Goal: Information Seeking & Learning: Check status

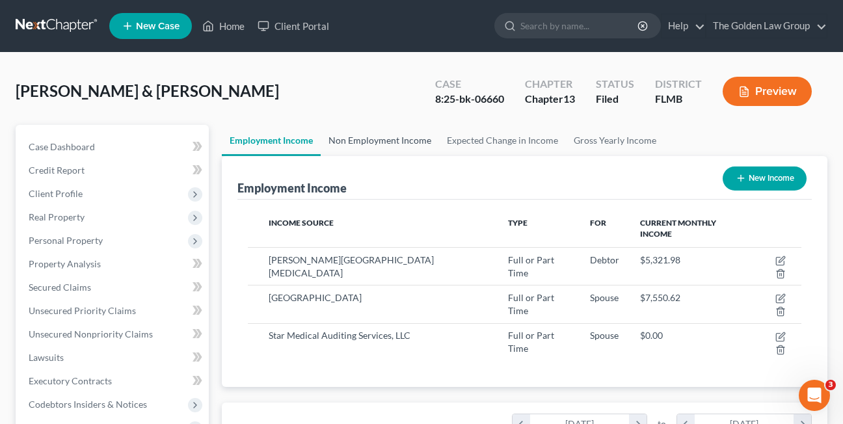
scroll to position [234, 338]
click at [232, 24] on link "Home" at bounding box center [223, 25] width 55 height 23
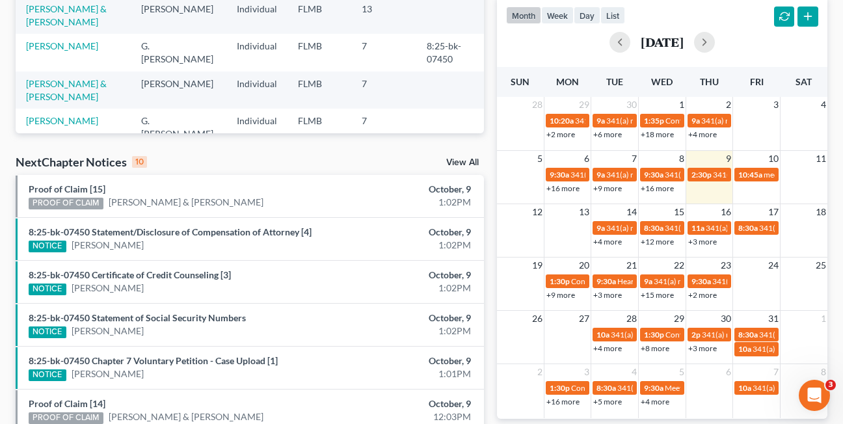
scroll to position [282, 0]
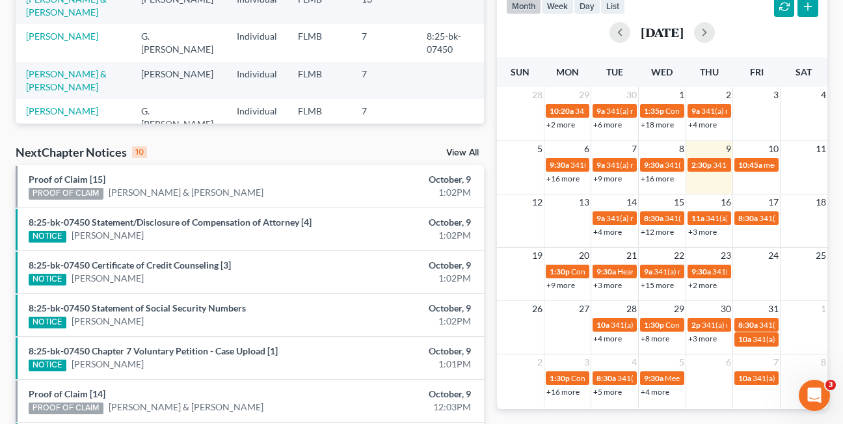
click at [609, 232] on link "+4 more" at bounding box center [607, 232] width 29 height 10
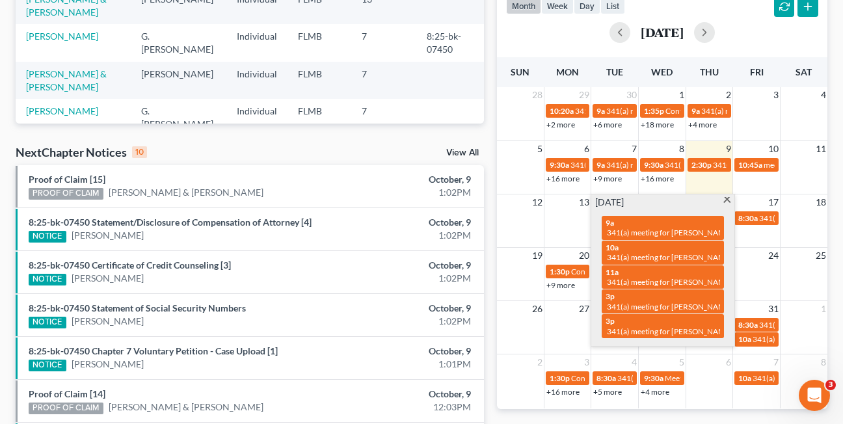
click at [725, 201] on span at bounding box center [727, 201] width 10 height 8
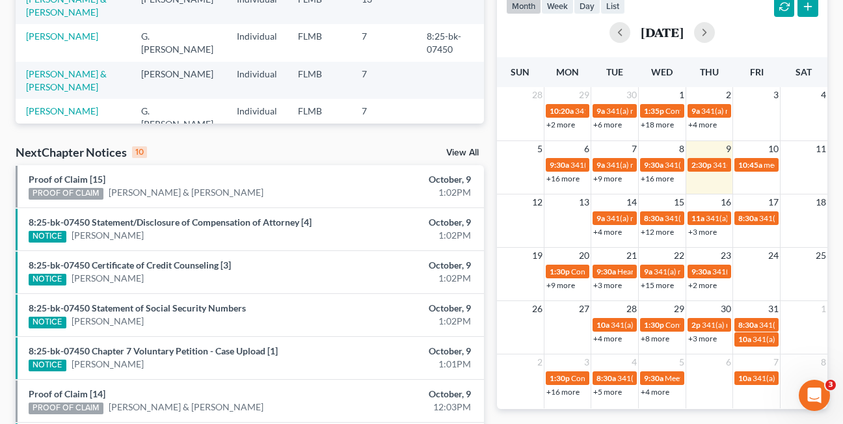
click at [657, 232] on link "+12 more" at bounding box center [657, 232] width 33 height 10
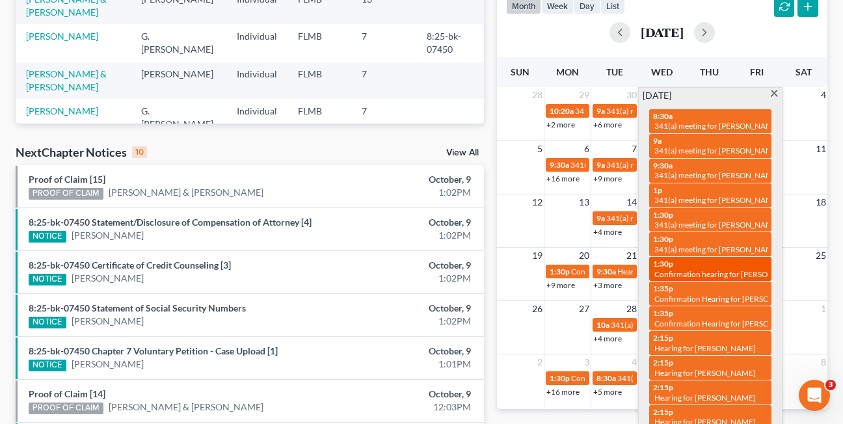
click at [698, 274] on span "Confirmation hearing for [PERSON_NAME]" at bounding box center [728, 274] width 148 height 10
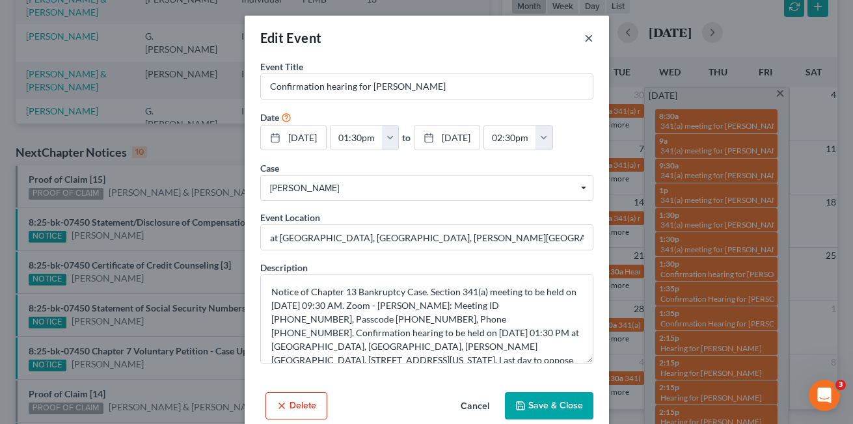
click at [584, 38] on button "×" at bounding box center [588, 38] width 9 height 16
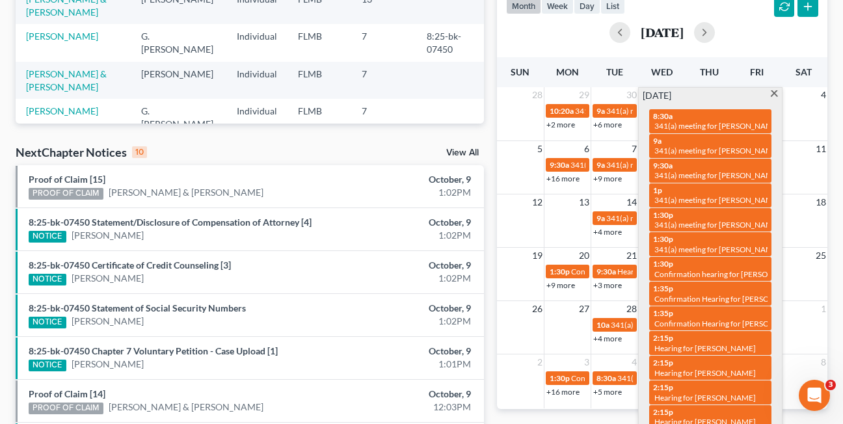
click at [775, 95] on span at bounding box center [774, 94] width 10 height 8
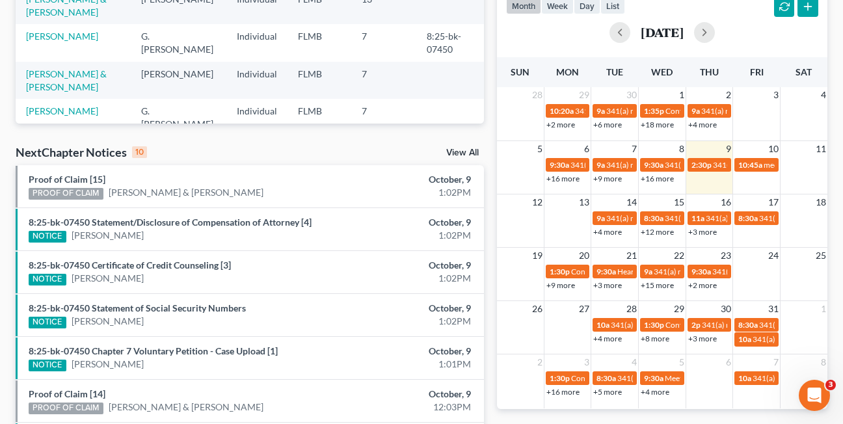
click at [693, 232] on link "+3 more" at bounding box center [702, 232] width 29 height 10
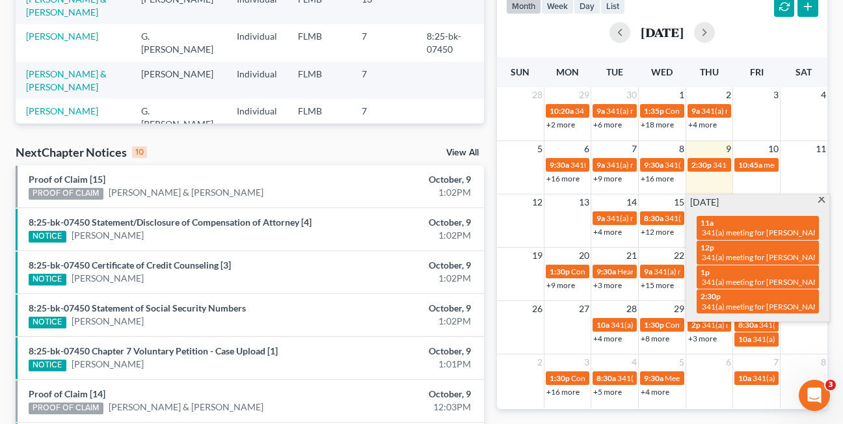
click at [822, 198] on span at bounding box center [821, 201] width 10 height 8
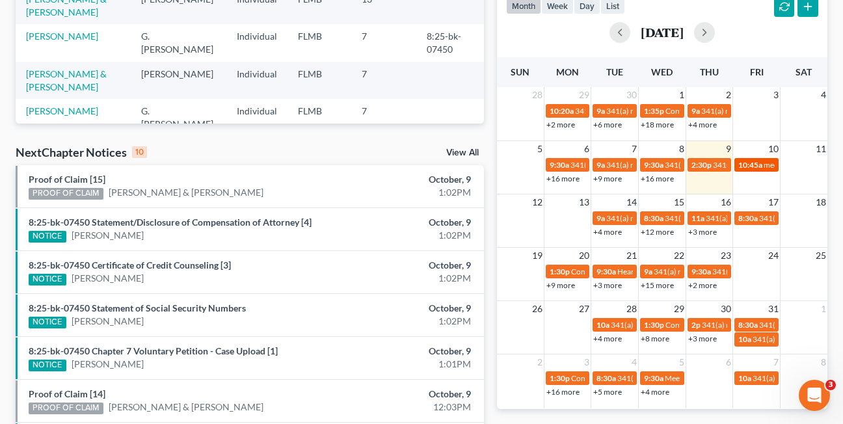
click at [754, 165] on span "10:45a" at bounding box center [750, 165] width 24 height 10
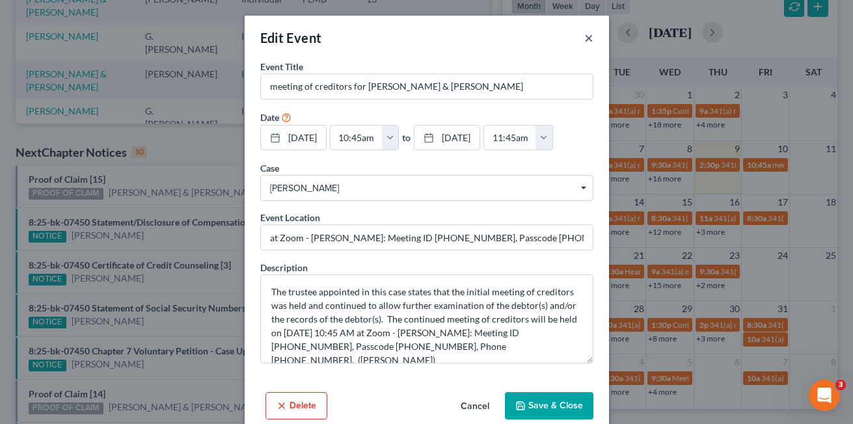
click at [584, 38] on button "×" at bounding box center [588, 38] width 9 height 16
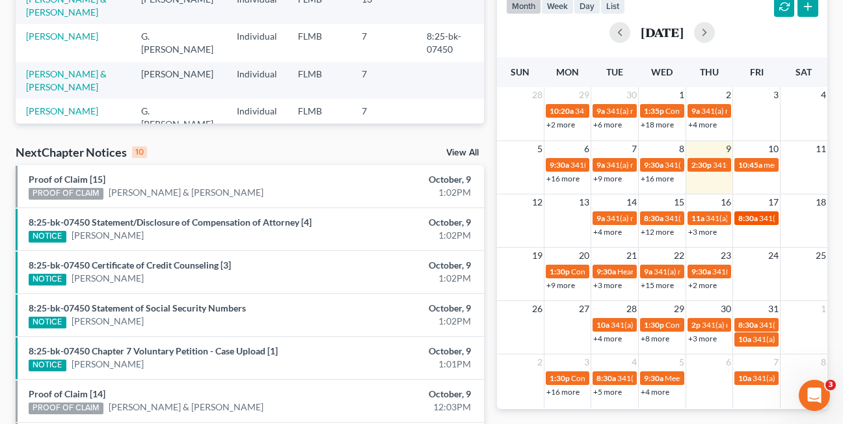
click at [757, 221] on span "8:30a" at bounding box center [748, 218] width 20 height 10
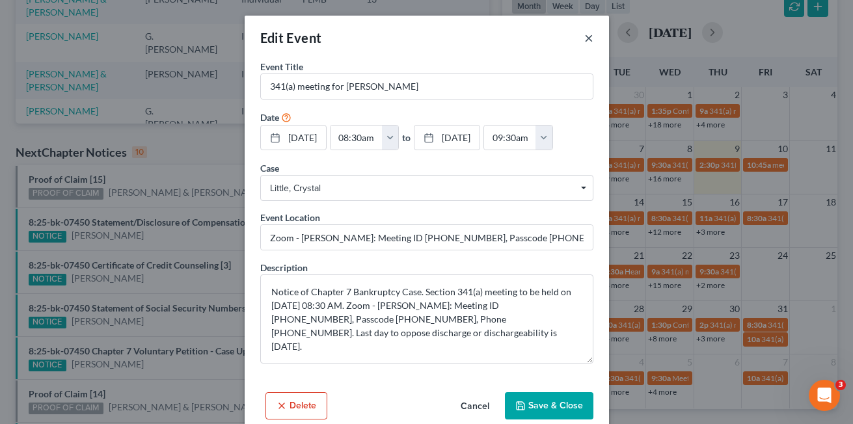
click at [584, 42] on button "×" at bounding box center [588, 38] width 9 height 16
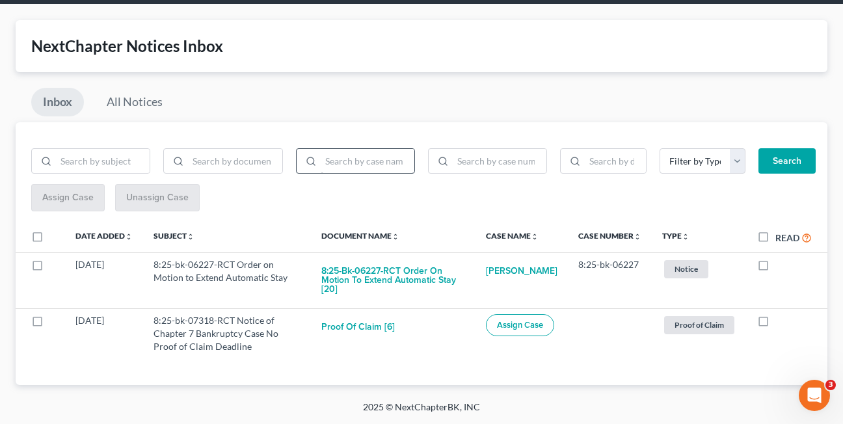
scroll to position [48, 0]
click at [154, 101] on link "All Notices" at bounding box center [134, 102] width 79 height 29
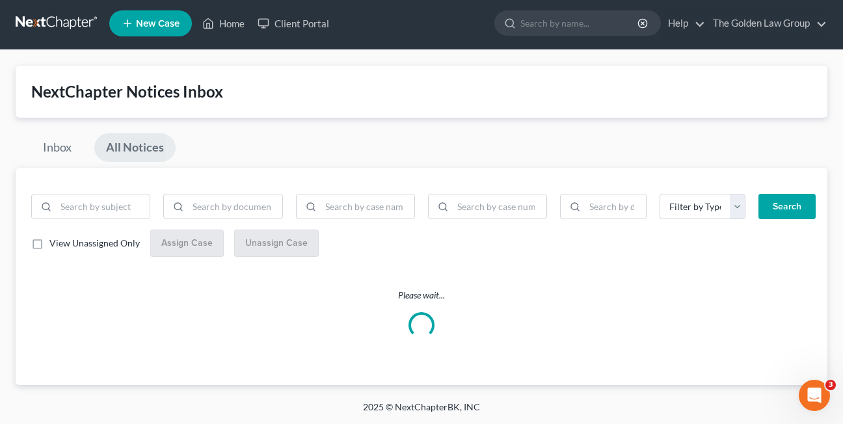
scroll to position [3, 0]
click at [496, 206] on input "search" at bounding box center [500, 206] width 94 height 25
paste input "2:25−bk−01700"
click at [758, 194] on button "Search" at bounding box center [786, 207] width 57 height 26
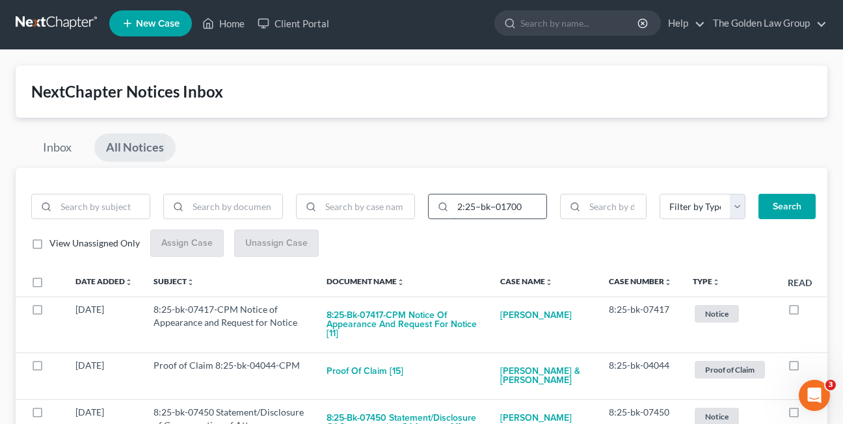
click at [758, 194] on button "Search" at bounding box center [786, 207] width 57 height 26
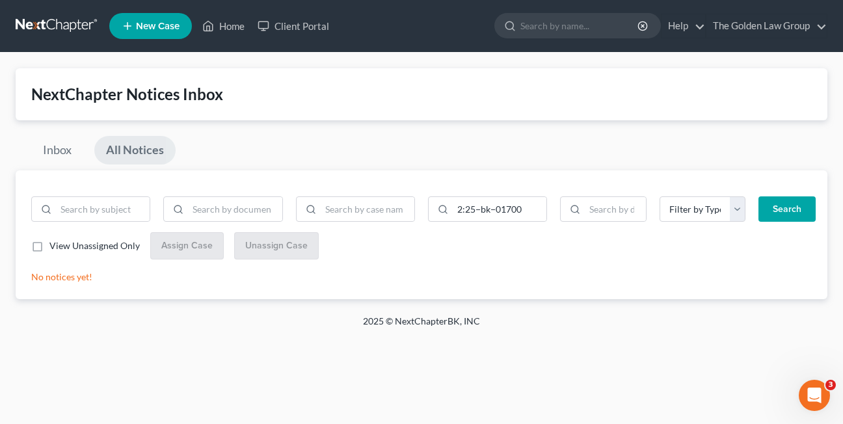
scroll to position [0, 0]
drag, startPoint x: 470, startPoint y: 209, endPoint x: 452, endPoint y: 210, distance: 17.6
click at [452, 210] on div "2:25−bk−01700" at bounding box center [493, 209] width 121 height 26
click at [768, 196] on button "Search" at bounding box center [796, 209] width 57 height 26
click at [478, 205] on input "25−bk−01700" at bounding box center [506, 209] width 96 height 25
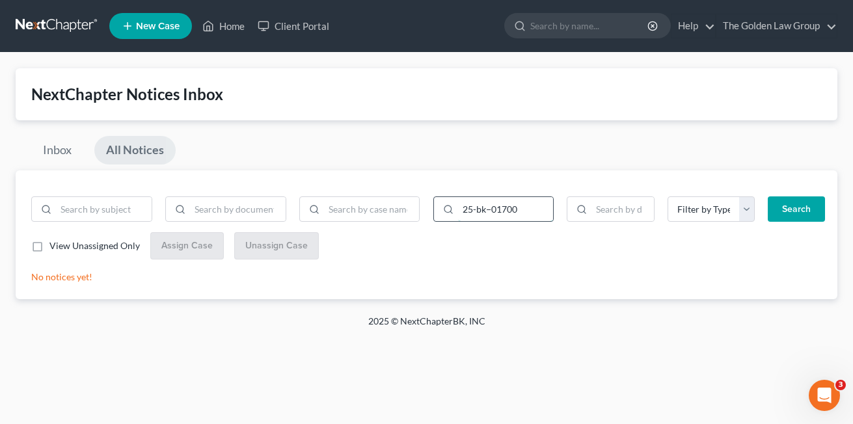
click at [492, 211] on input "25-bk−01700" at bounding box center [506, 209] width 96 height 25
click at [768, 196] on button "Search" at bounding box center [796, 209] width 57 height 26
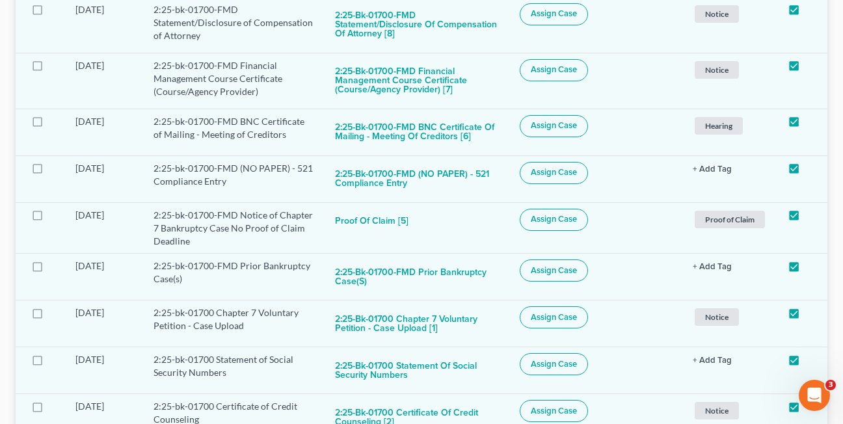
scroll to position [394, 0]
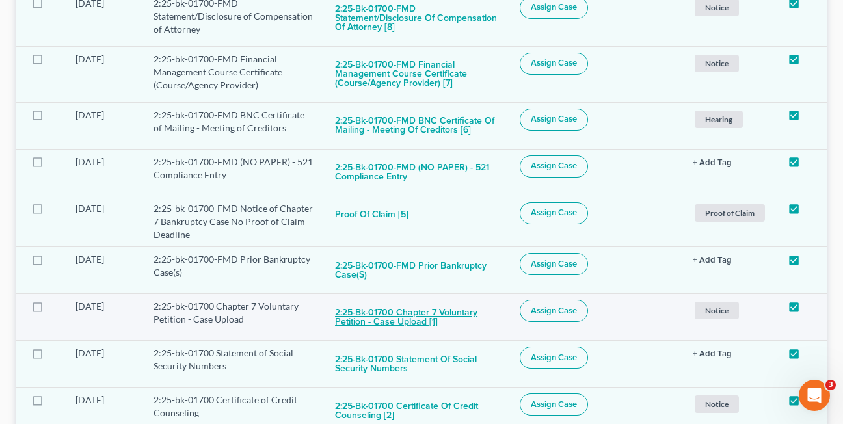
click at [362, 319] on button "2:25-bk-01700 Chapter 7 Voluntary Petition - Case Upload [1]" at bounding box center [417, 317] width 164 height 35
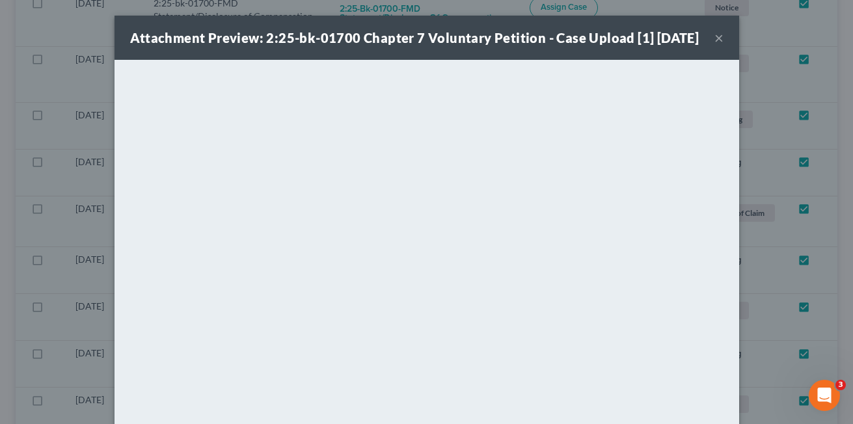
click at [715, 46] on button "×" at bounding box center [718, 38] width 9 height 16
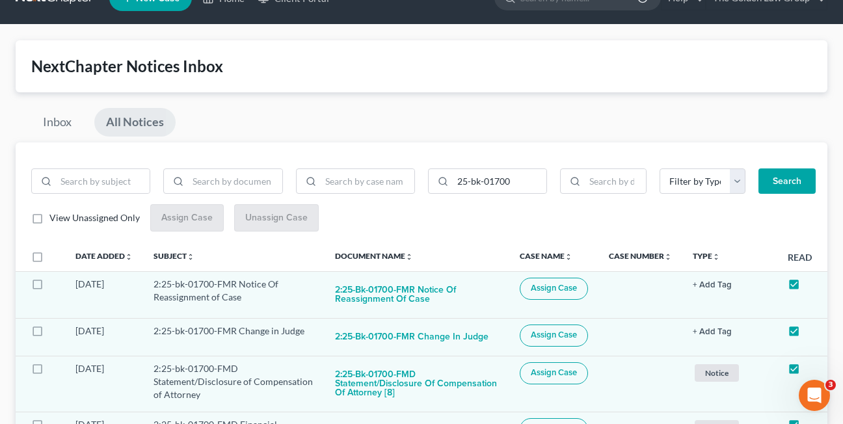
scroll to position [27, 0]
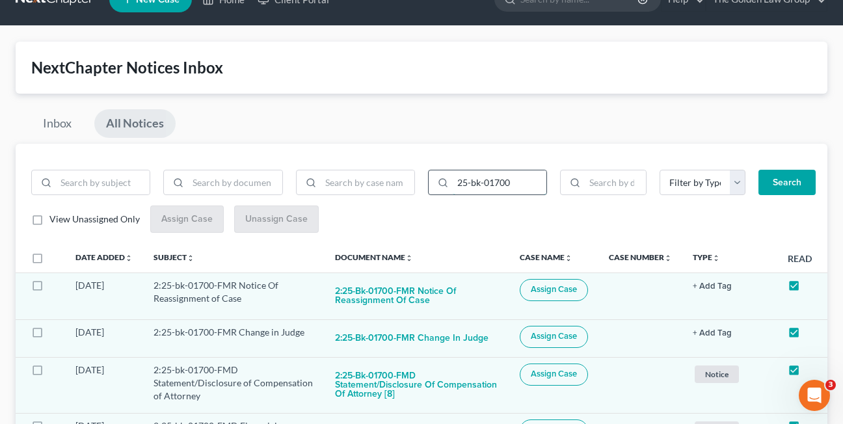
drag, startPoint x: 518, startPoint y: 180, endPoint x: 447, endPoint y: 189, distance: 71.6
click at [447, 189] on div "25-bk-01700" at bounding box center [487, 183] width 119 height 26
paste input "8:25-bk-06625"
type input "8:25-bk-06625"
click at [758, 170] on button "Search" at bounding box center [786, 183] width 57 height 26
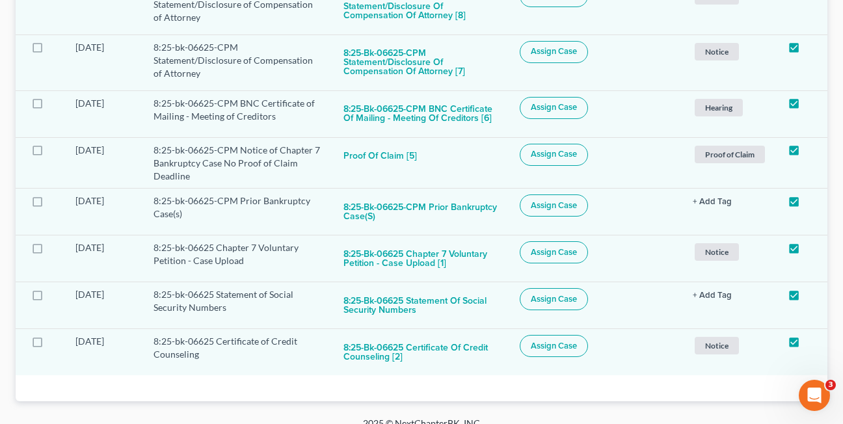
scroll to position [334, 0]
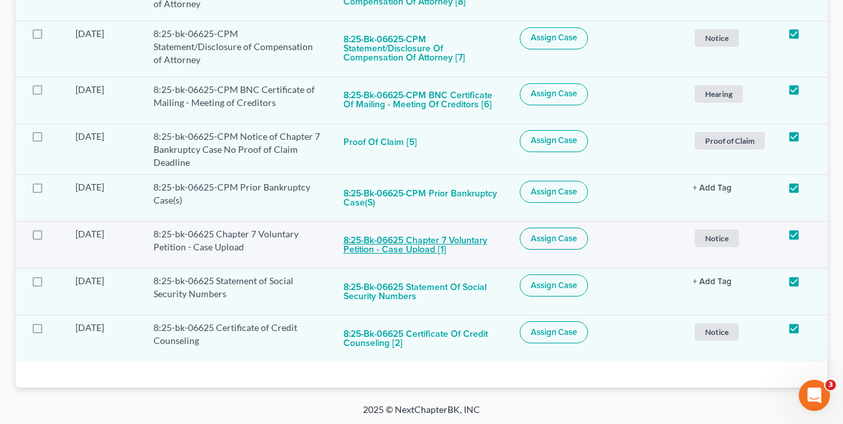
click at [387, 248] on button "8:25-bk-06625 Chapter 7 Voluntary Petition - Case Upload [1]" at bounding box center [420, 245] width 155 height 35
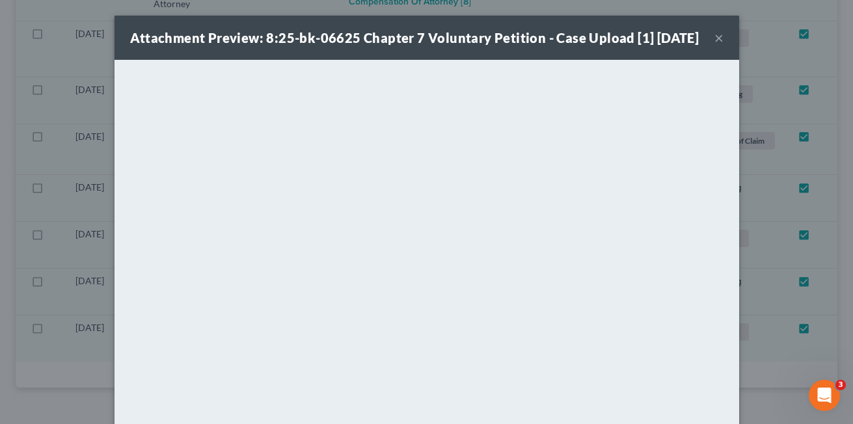
click at [714, 46] on button "×" at bounding box center [718, 38] width 9 height 16
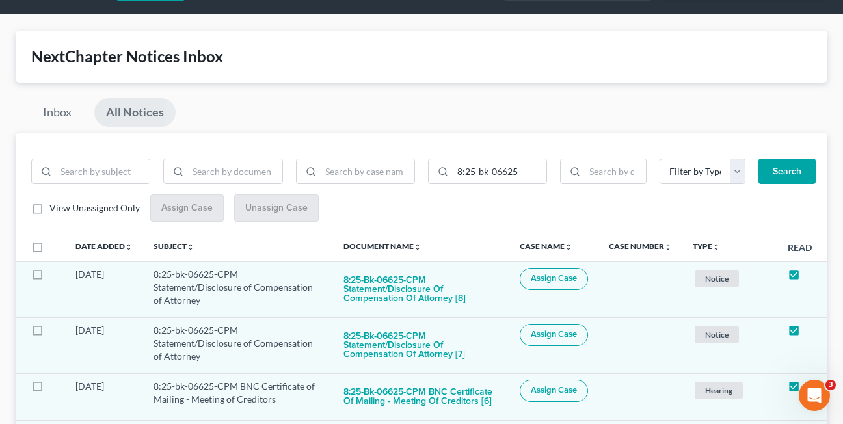
scroll to position [0, 0]
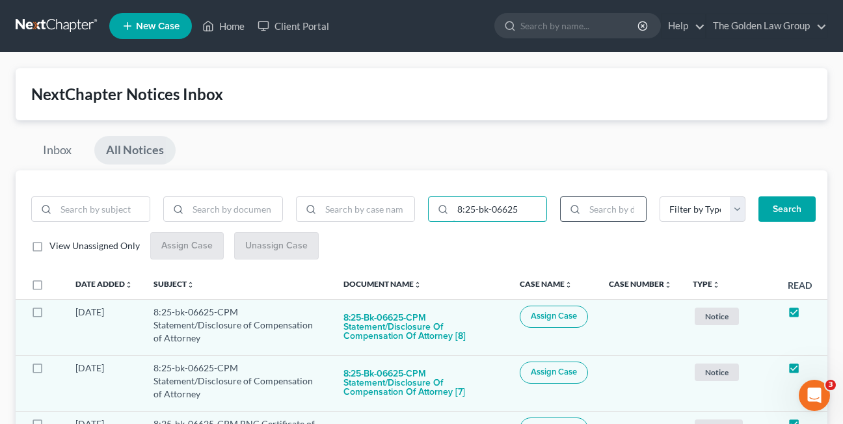
drag, startPoint x: 458, startPoint y: 208, endPoint x: 576, endPoint y: 210, distance: 117.7
click at [576, 210] on div "8:25-bk-06625 Filter by Type Hearing Notice Proof of Claim Search" at bounding box center [619, 214] width 397 height 36
click at [360, 213] on input "search" at bounding box center [368, 209] width 94 height 25
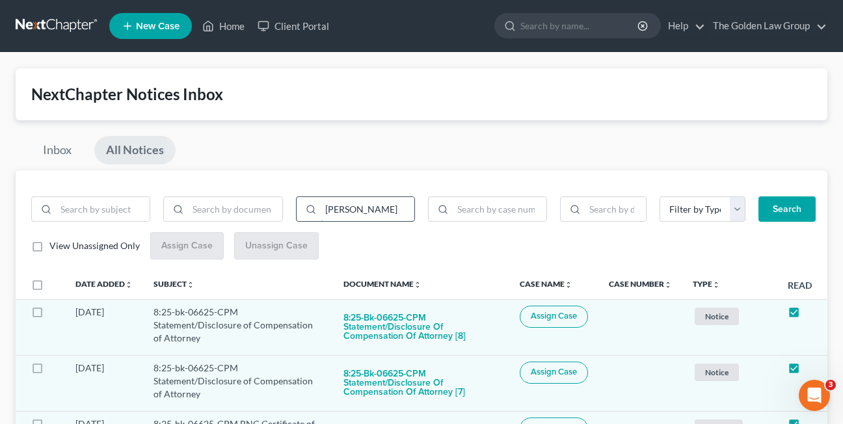
click at [758, 196] on button "Search" at bounding box center [786, 209] width 57 height 26
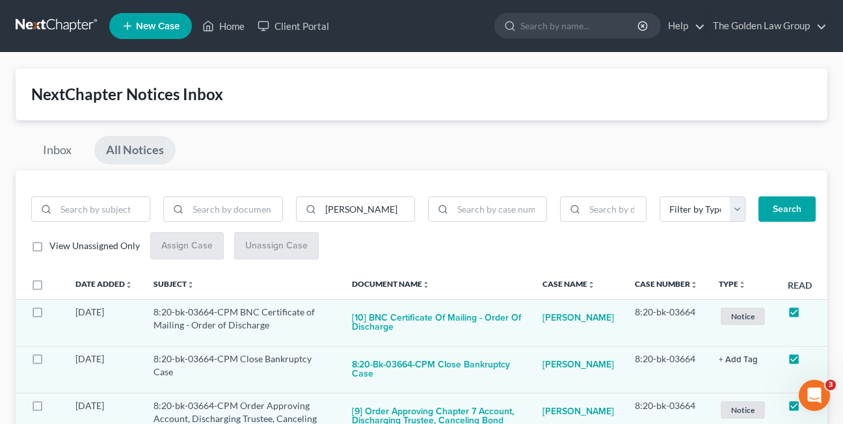
click at [634, 156] on div "Inbox All Notices" at bounding box center [422, 153] width 812 height 34
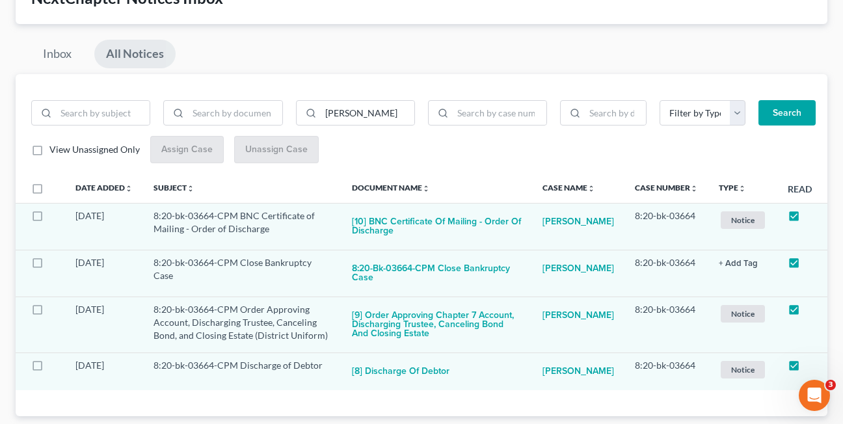
scroll to position [98, 0]
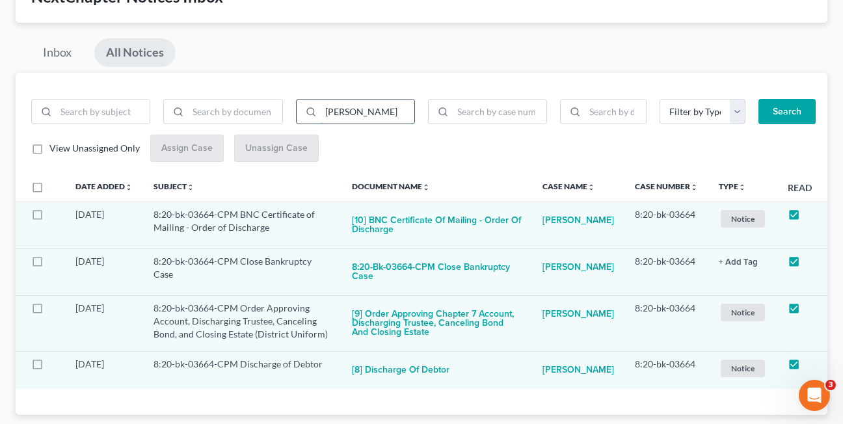
click at [342, 112] on input "fleming" at bounding box center [368, 112] width 94 height 25
type input "flemming"
click at [758, 99] on button "Search" at bounding box center [786, 112] width 57 height 26
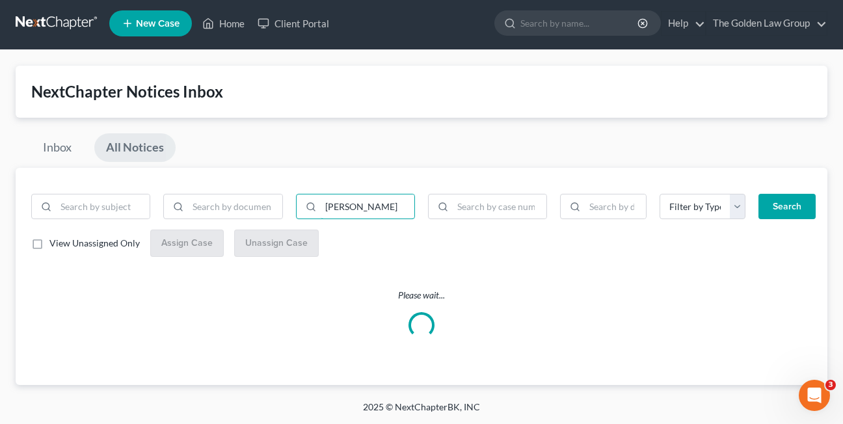
scroll to position [0, 0]
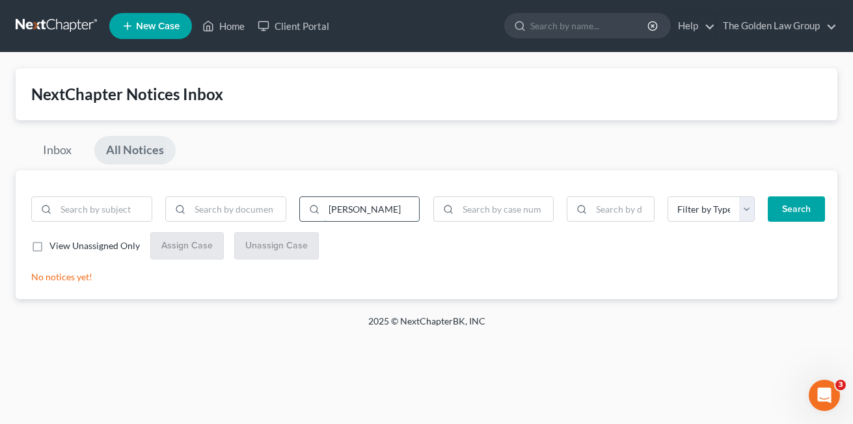
drag, startPoint x: 375, startPoint y: 210, endPoint x: 308, endPoint y: 210, distance: 67.0
click at [308, 210] on div "flemming" at bounding box center [359, 209] width 121 height 26
click at [465, 211] on input "search" at bounding box center [506, 209] width 96 height 25
paste input "8:25-bk-05465"
type input "8:25-bk-05465"
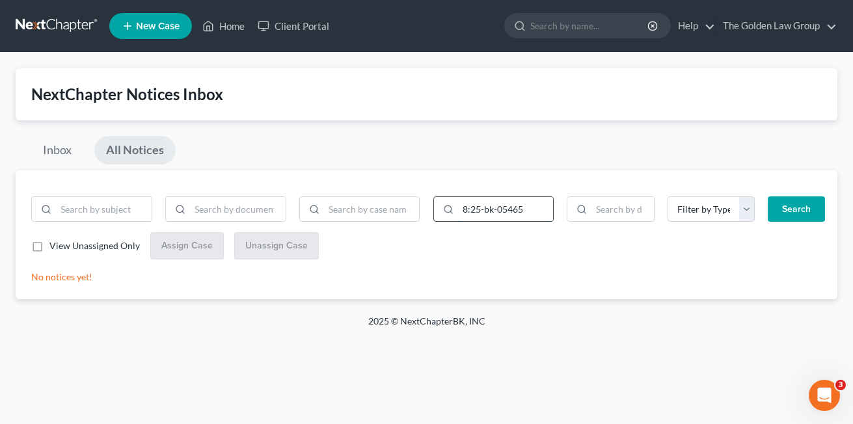
click at [768, 196] on button "Search" at bounding box center [796, 209] width 57 height 26
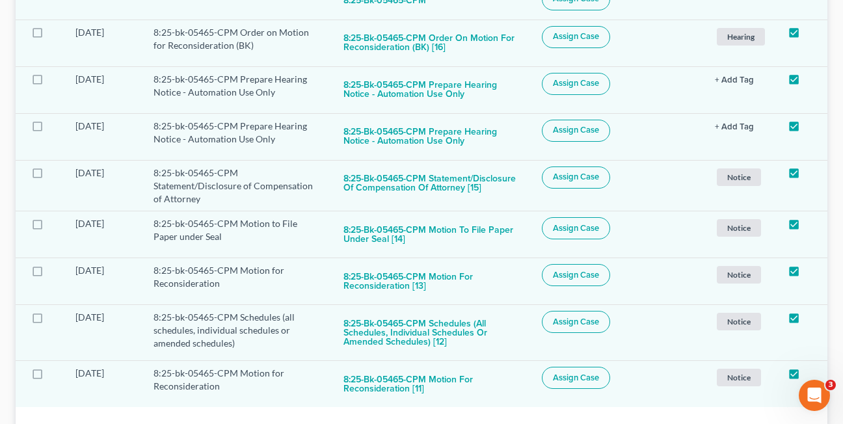
scroll to position [967, 0]
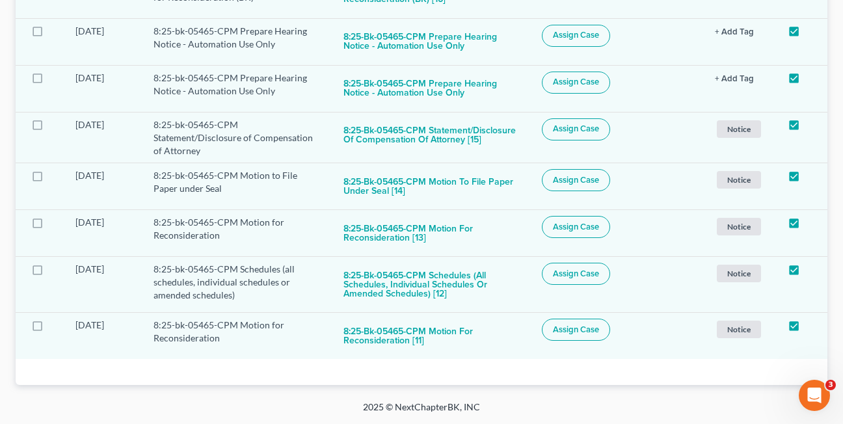
drag, startPoint x: 847, startPoint y: 118, endPoint x: 8, endPoint y: 22, distance: 843.9
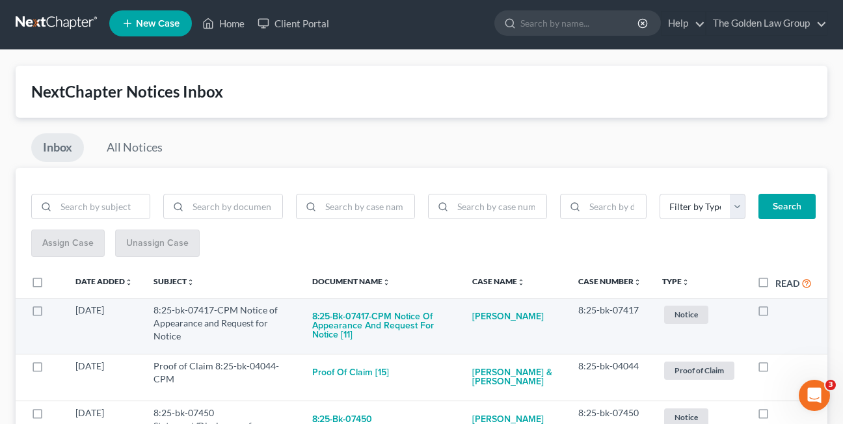
click at [775, 314] on label at bounding box center [775, 314] width 0 height 0
click at [781, 312] on input "checkbox" at bounding box center [785, 308] width 8 height 8
checkbox input "true"
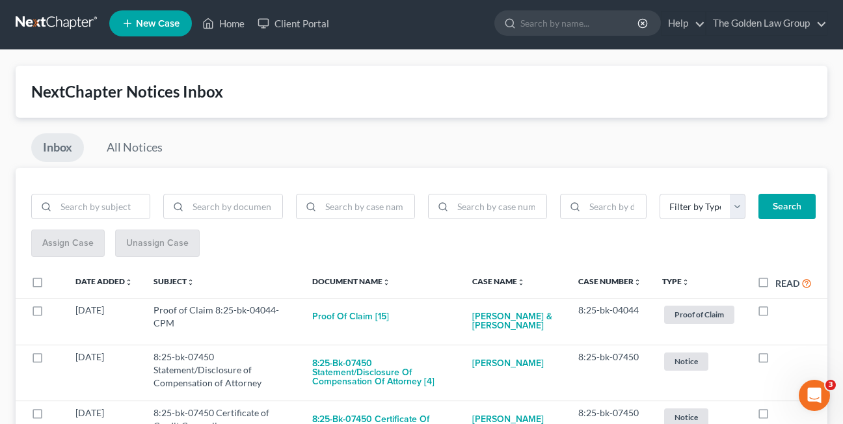
click at [775, 314] on label at bounding box center [775, 314] width 0 height 0
click at [781, 312] on input "checkbox" at bounding box center [785, 308] width 8 height 8
checkbox input "true"
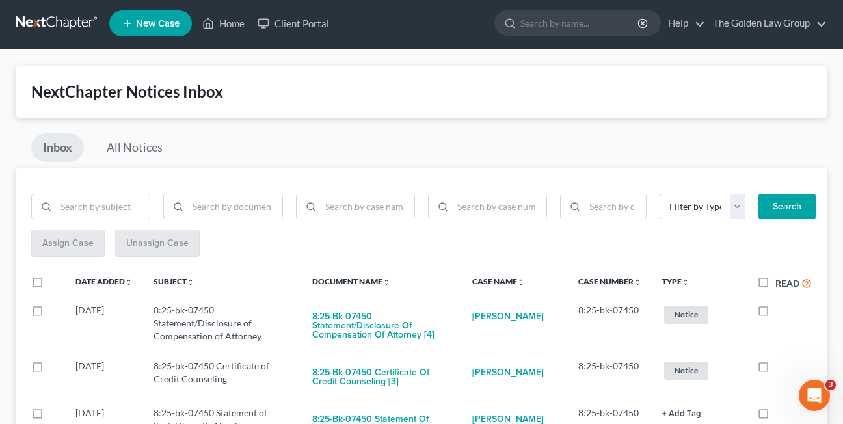
click at [775, 314] on label at bounding box center [775, 314] width 0 height 0
click at [781, 312] on input "checkbox" at bounding box center [785, 308] width 8 height 8
checkbox input "true"
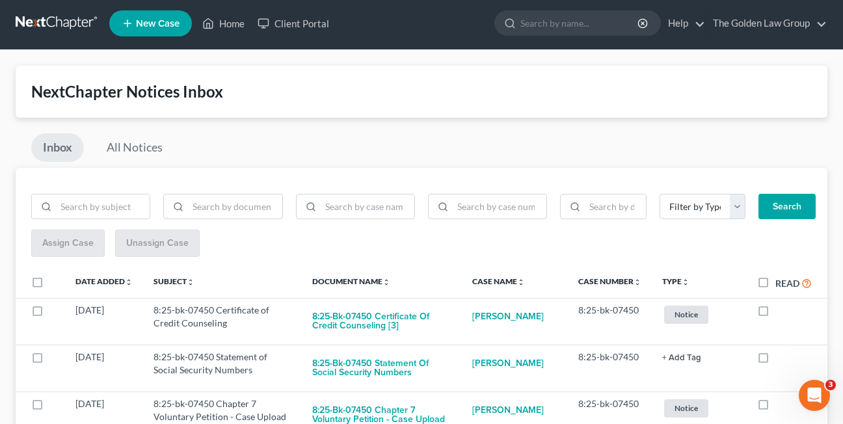
click at [775, 314] on label at bounding box center [775, 314] width 0 height 0
click at [781, 312] on input "checkbox" at bounding box center [785, 308] width 8 height 8
checkbox input "true"
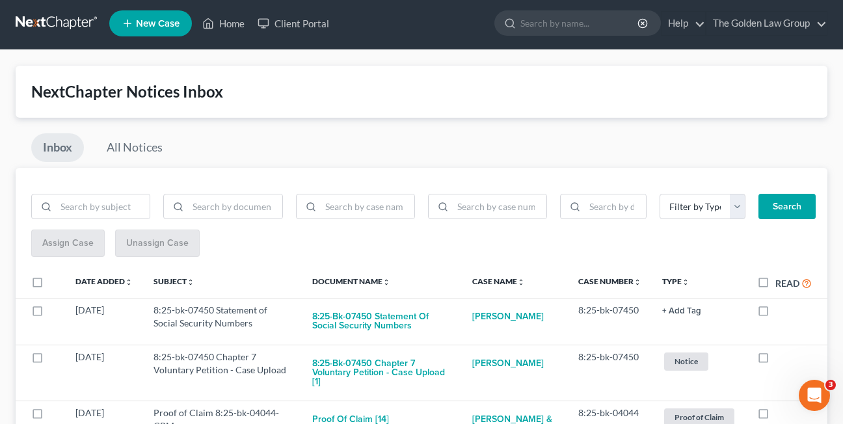
click at [775, 314] on label at bounding box center [775, 314] width 0 height 0
click at [781, 312] on input "checkbox" at bounding box center [785, 308] width 8 height 8
checkbox input "true"
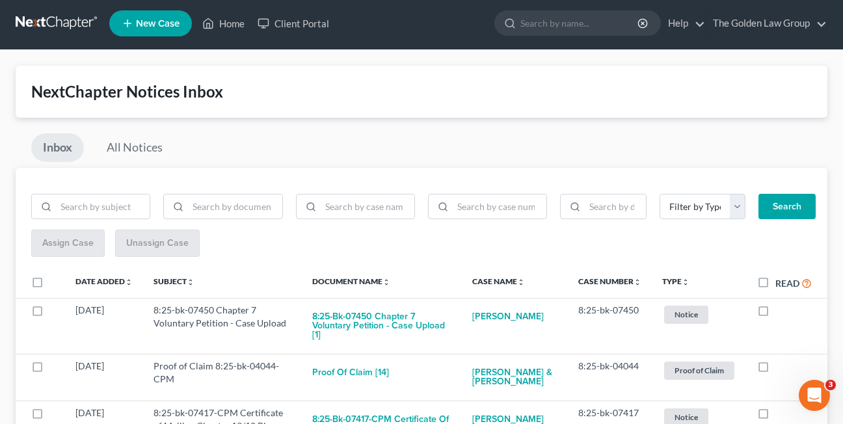
click at [775, 314] on label at bounding box center [775, 314] width 0 height 0
click at [781, 312] on input "checkbox" at bounding box center [785, 308] width 8 height 8
checkbox input "true"
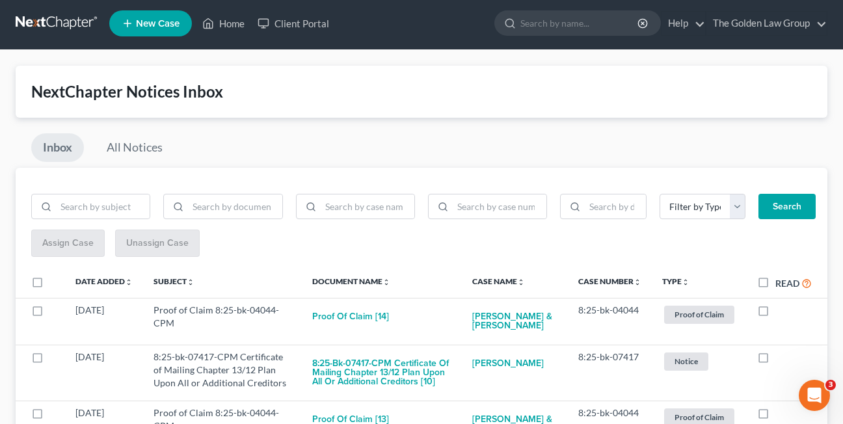
click at [775, 314] on label at bounding box center [775, 314] width 0 height 0
click at [781, 312] on input "checkbox" at bounding box center [785, 308] width 8 height 8
checkbox input "true"
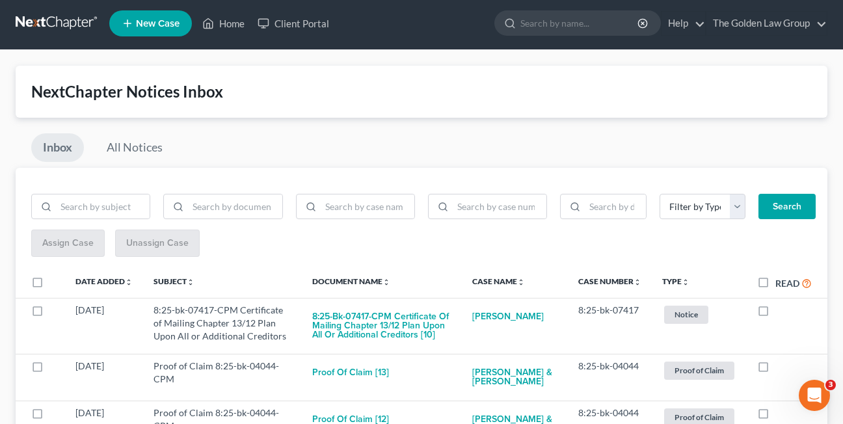
click at [775, 314] on label at bounding box center [775, 314] width 0 height 0
click at [781, 312] on input "checkbox" at bounding box center [785, 308] width 8 height 8
checkbox input "true"
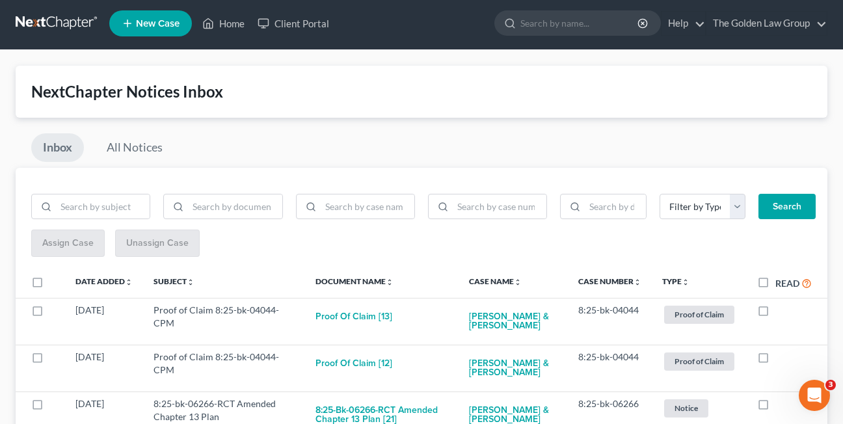
click at [775, 314] on label at bounding box center [775, 314] width 0 height 0
click at [781, 312] on input "checkbox" at bounding box center [785, 308] width 8 height 8
checkbox input "true"
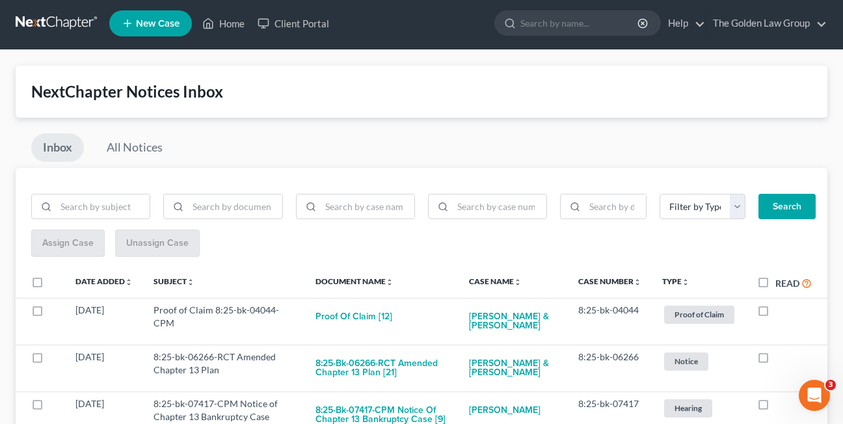
click at [775, 314] on label at bounding box center [775, 314] width 0 height 0
click at [781, 312] on input "checkbox" at bounding box center [785, 308] width 8 height 8
checkbox input "true"
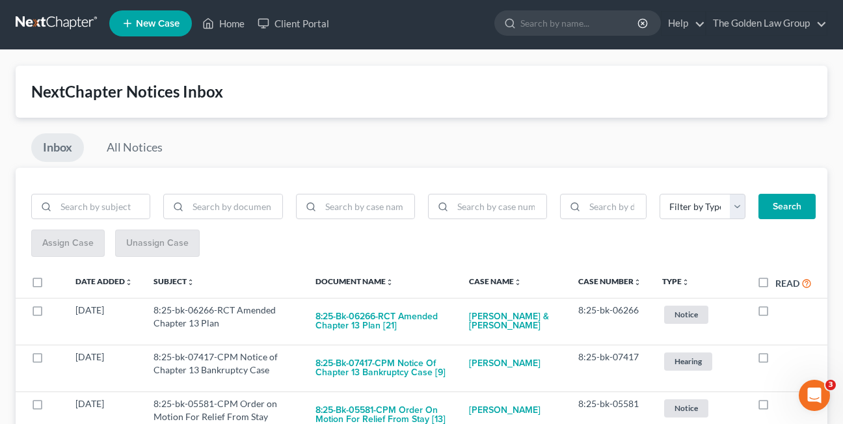
click at [775, 314] on label at bounding box center [775, 314] width 0 height 0
click at [781, 312] on input "checkbox" at bounding box center [785, 308] width 8 height 8
checkbox input "true"
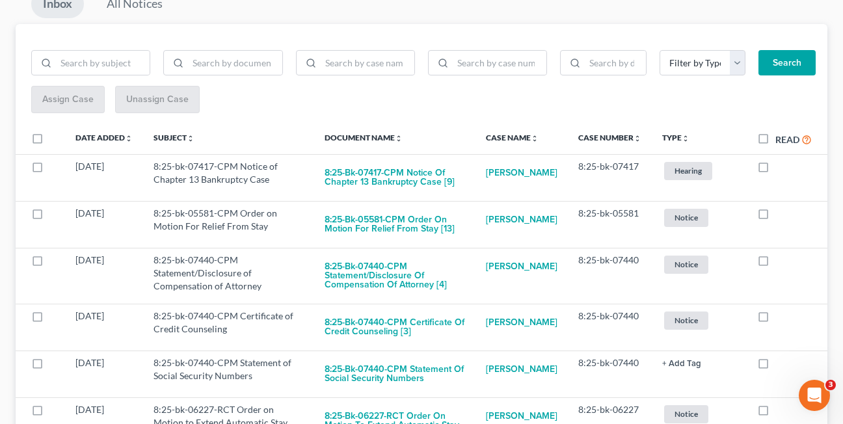
scroll to position [149, 0]
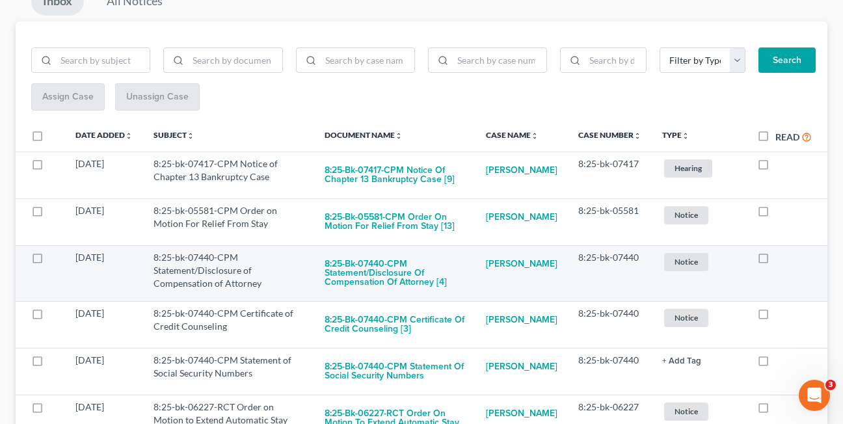
click at [775, 261] on label at bounding box center [775, 261] width 0 height 0
click at [781, 260] on input "checkbox" at bounding box center [785, 255] width 8 height 8
checkbox input "true"
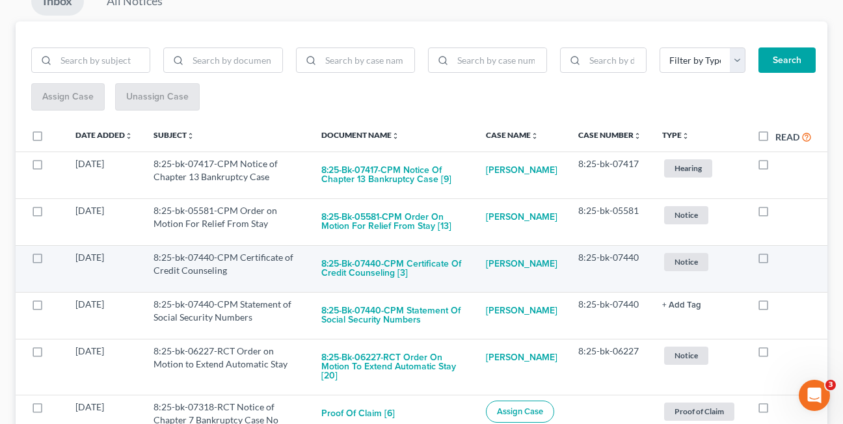
click at [775, 261] on label at bounding box center [775, 261] width 0 height 0
click at [781, 260] on input "checkbox" at bounding box center [785, 255] width 8 height 8
checkbox input "true"
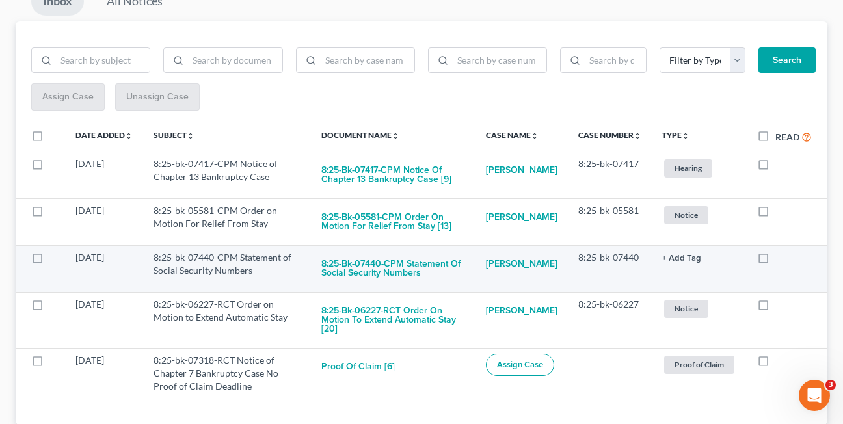
click at [775, 261] on label at bounding box center [775, 261] width 0 height 0
click at [781, 260] on input "checkbox" at bounding box center [785, 255] width 8 height 8
checkbox input "true"
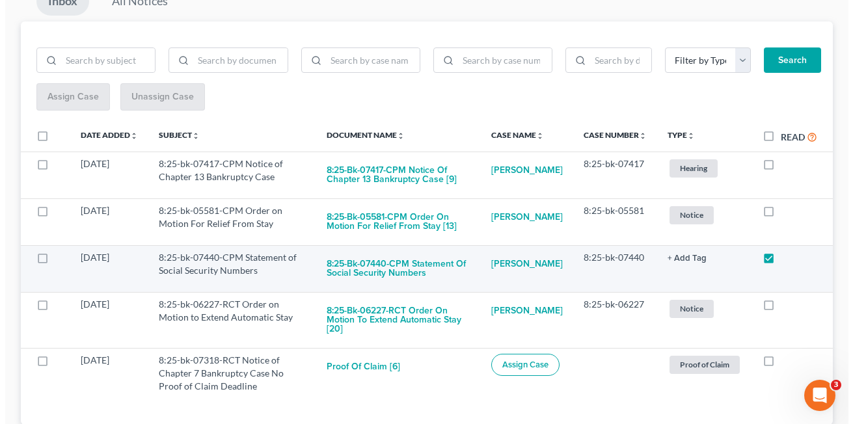
scroll to position [142, 0]
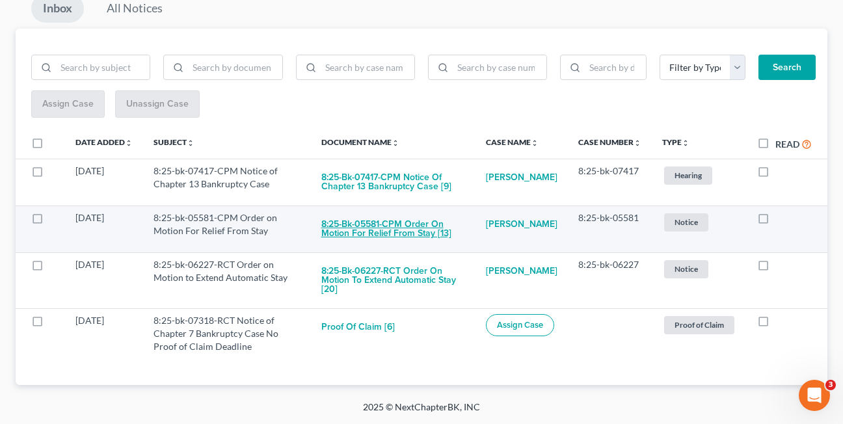
click at [352, 234] on button "8:25-bk-05581-CPM Order on Motion For Relief From Stay [13]" at bounding box center [393, 228] width 144 height 35
checkbox input "true"
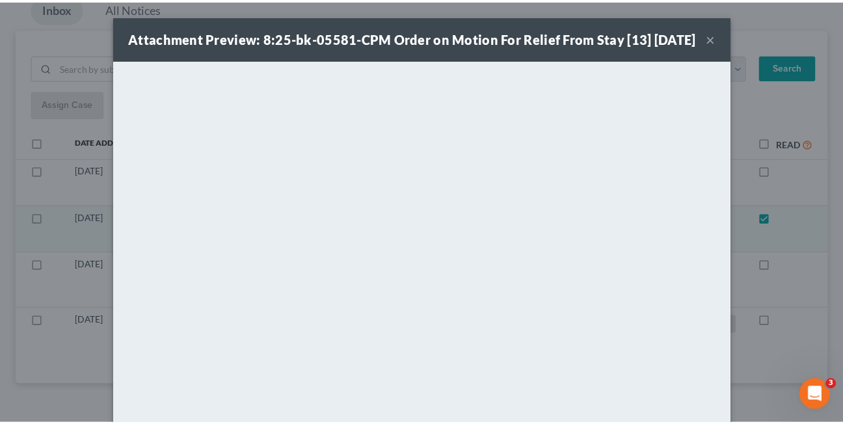
scroll to position [95, 0]
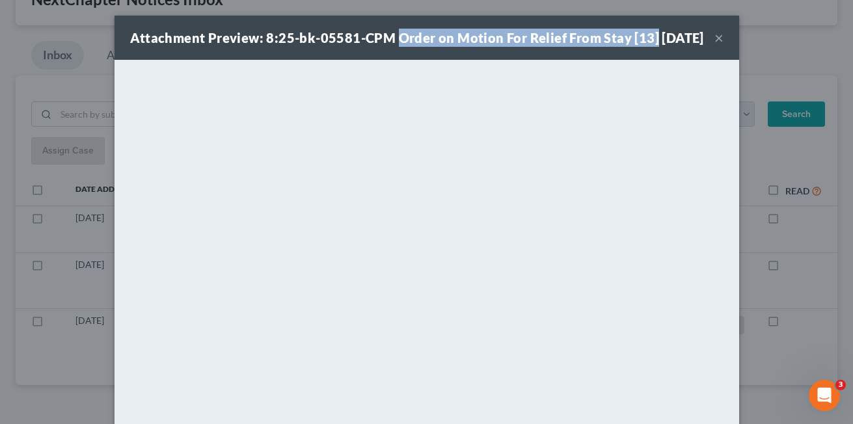
drag, startPoint x: 391, startPoint y: 40, endPoint x: 648, endPoint y: 40, distance: 256.9
click at [648, 40] on div "Attachment Preview: 8:25-bk-05581-CPM Order on Motion For Relief From Stay [13]…" at bounding box center [417, 38] width 574 height 18
copy strong "Order on Motion For Relief From Stay [13]"
click at [714, 44] on button "×" at bounding box center [718, 38] width 9 height 16
